Goal: Information Seeking & Learning: Check status

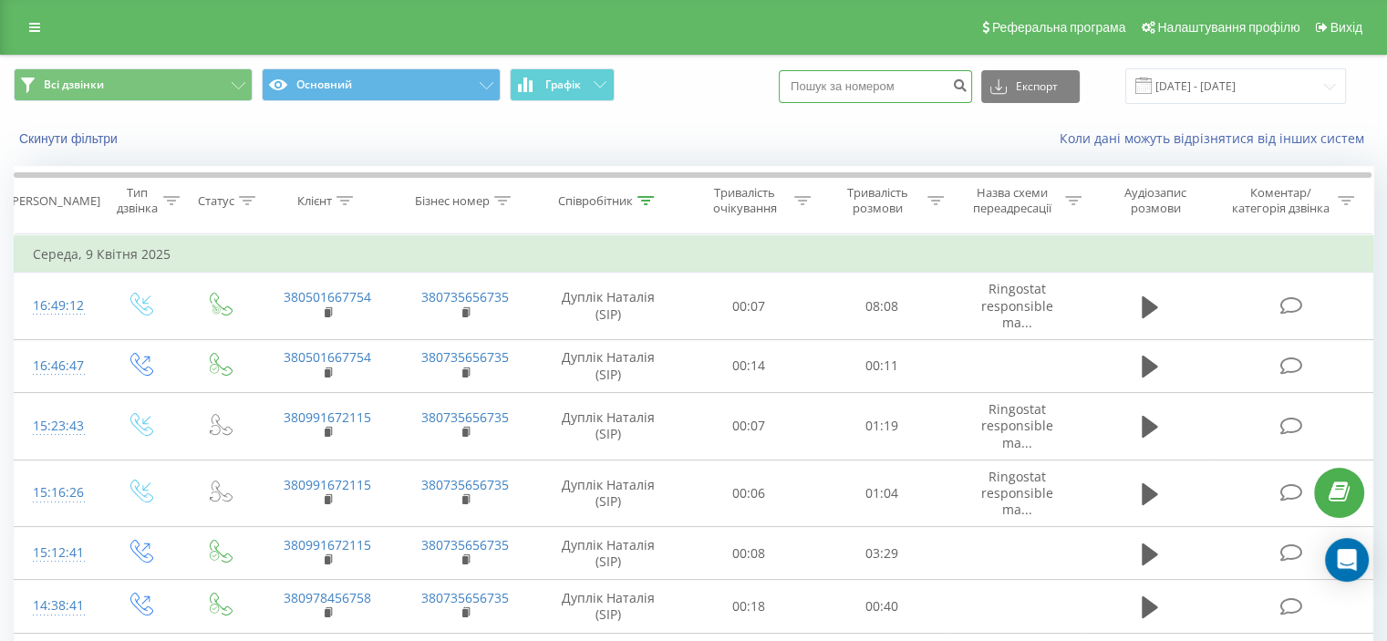
click at [934, 83] on input at bounding box center [875, 86] width 193 height 33
paste input "0970806844"
type input "0970806844"
click at [968, 83] on icon "submit" at bounding box center [960, 83] width 16 height 11
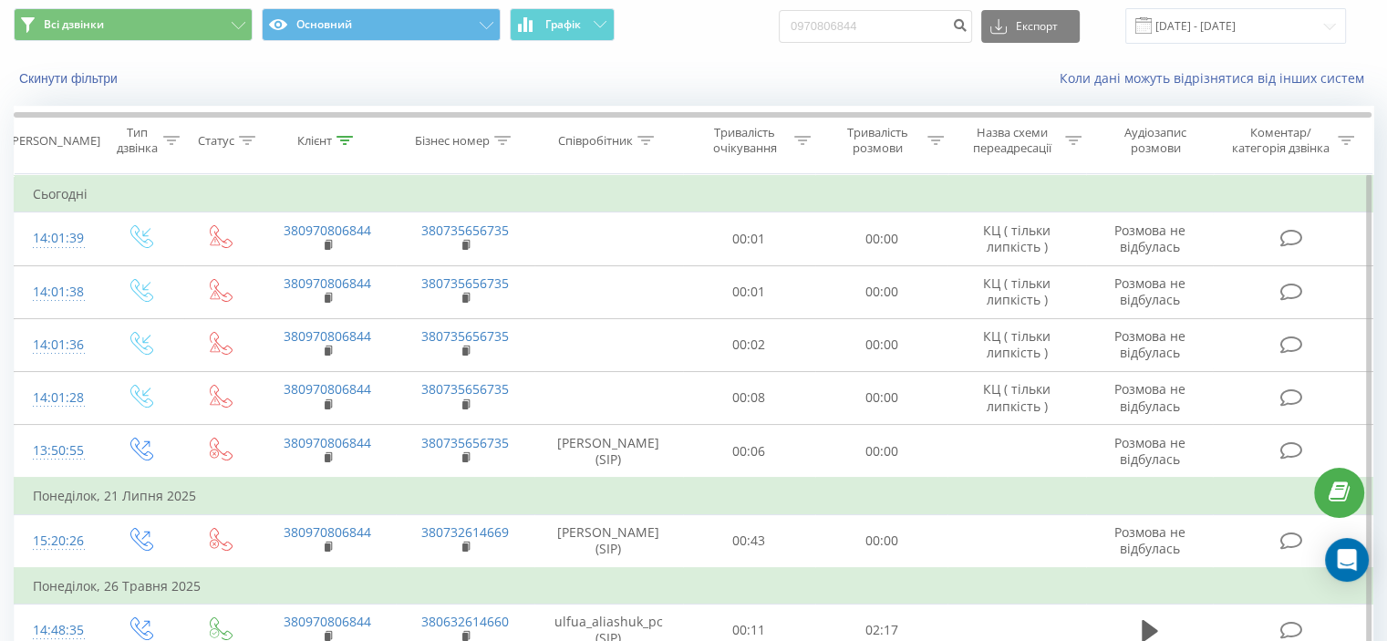
scroll to position [25, 0]
